Goal: Information Seeking & Learning: Learn about a topic

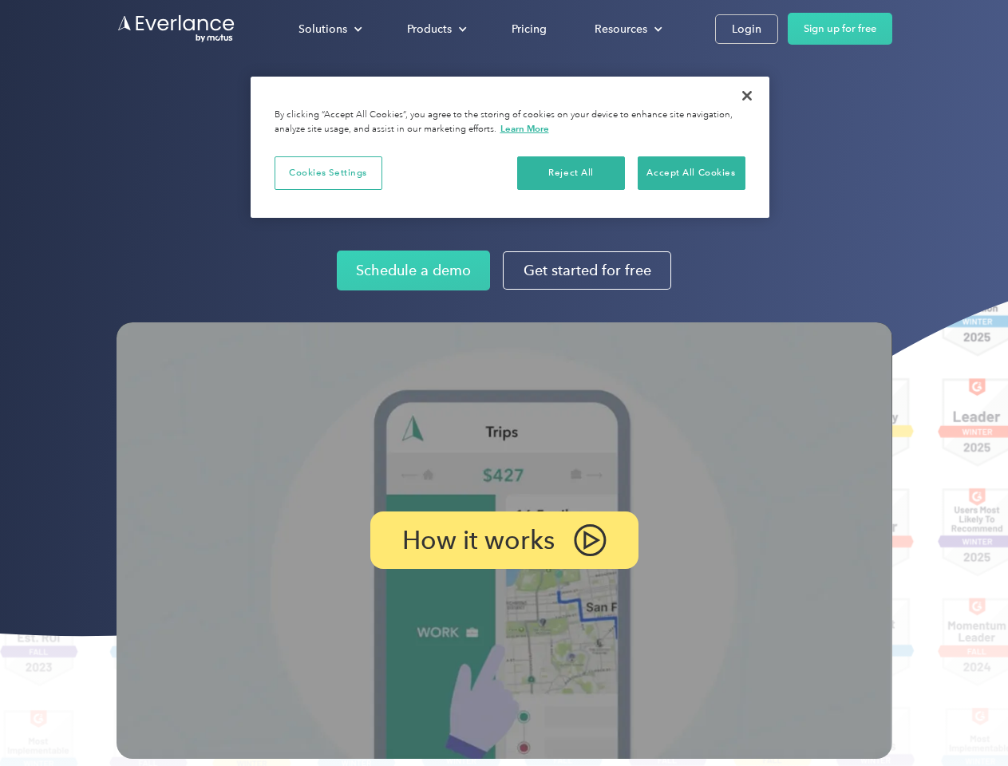
click at [504, 383] on img at bounding box center [505, 541] width 776 height 437
click at [330, 29] on div "Solutions" at bounding box center [323, 29] width 49 height 20
click at [435, 29] on div "Products" at bounding box center [429, 29] width 45 height 20
click at [627, 29] on div "Resources" at bounding box center [621, 29] width 53 height 20
click at [504, 541] on p "How it works" at bounding box center [478, 540] width 152 height 19
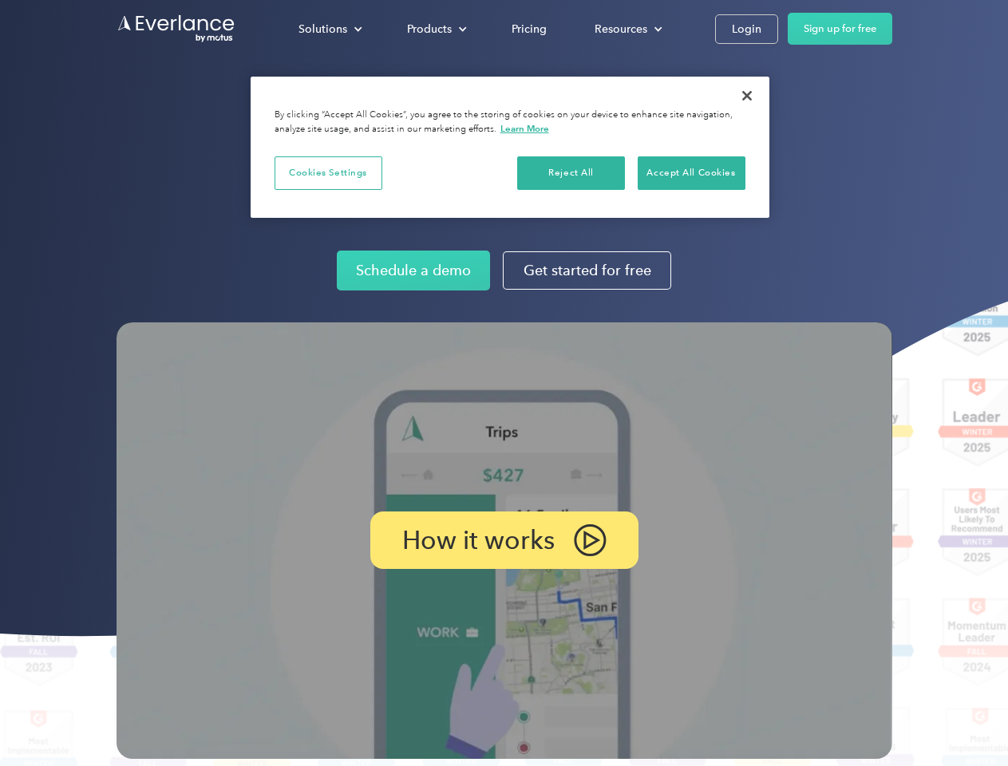
click at [328, 172] on button "Cookies Settings" at bounding box center [329, 173] width 108 height 34
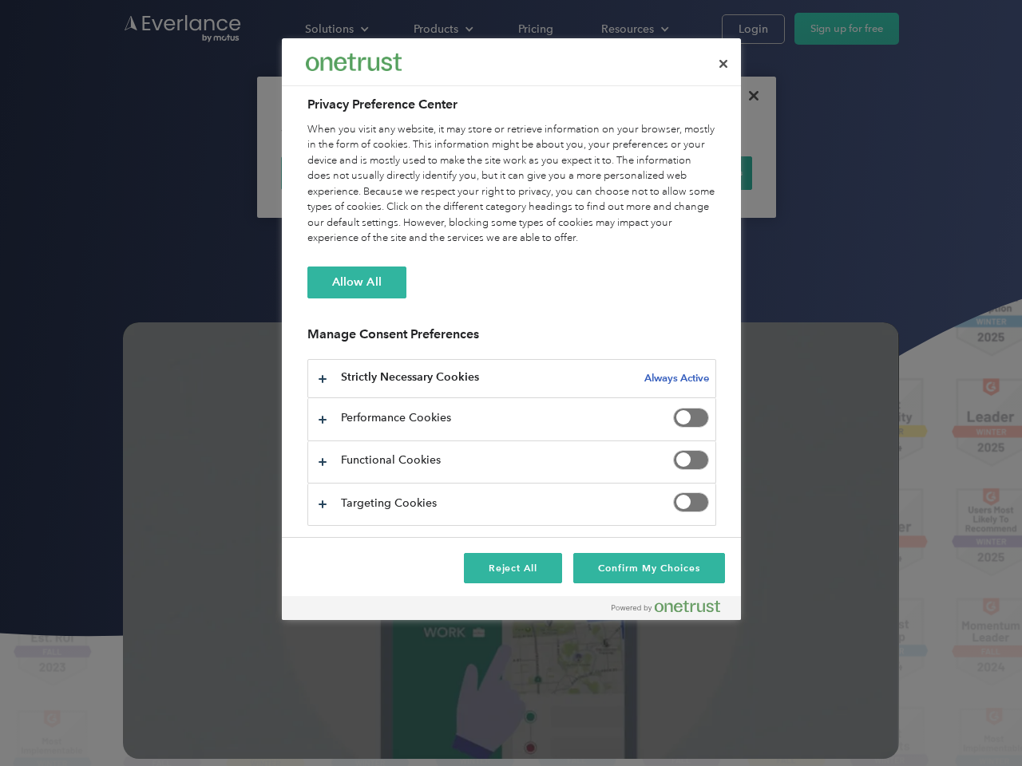
click at [572, 172] on div "When you visit any website, it may store or retrieve information on your browse…" at bounding box center [511, 184] width 409 height 125
click at [691, 172] on div "When you visit any website, it may store or retrieve information on your browse…" at bounding box center [511, 184] width 409 height 125
click at [747, 96] on div at bounding box center [511, 383] width 1022 height 766
